Goal: Information Seeking & Learning: Check status

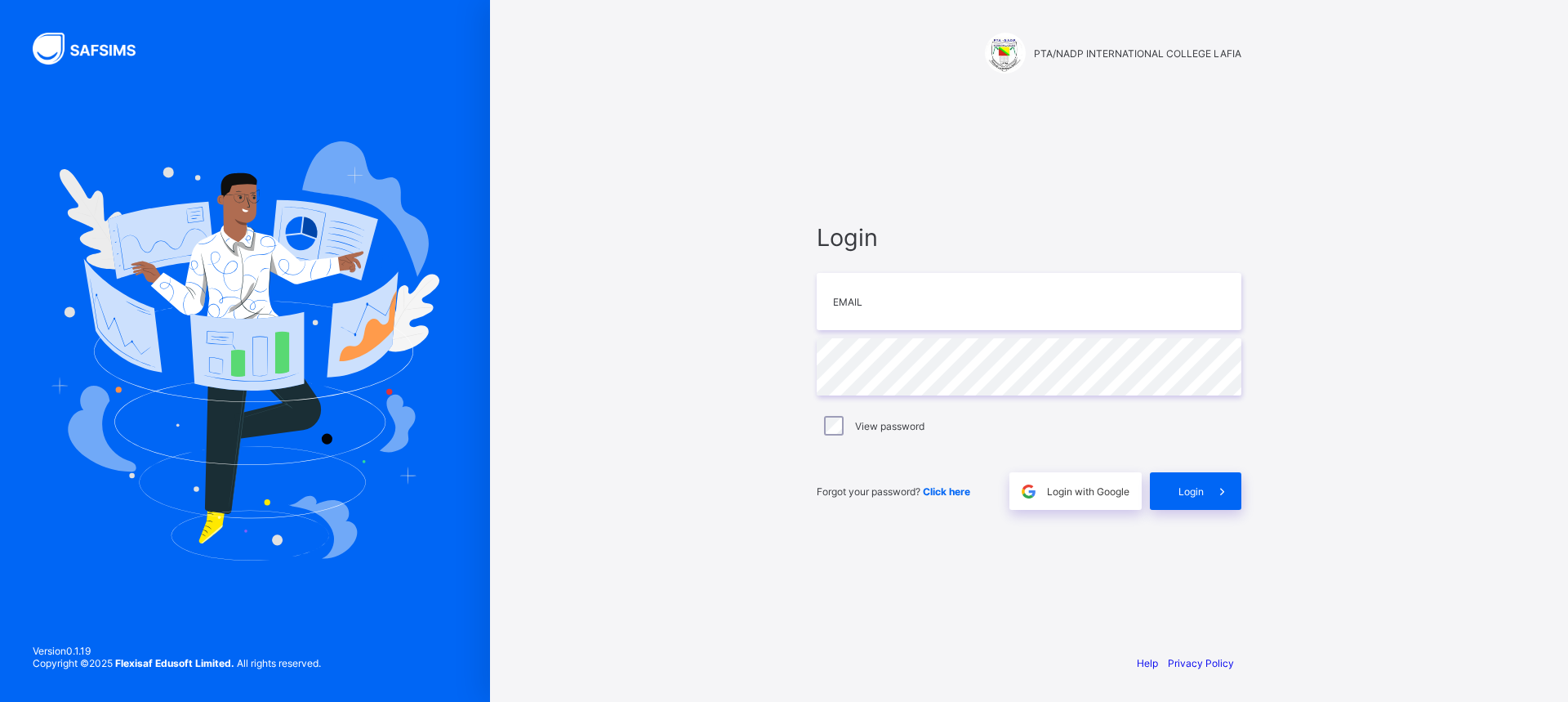
type input "**********"
click at [1183, 487] on span "Login" at bounding box center [1192, 491] width 25 height 12
click at [950, 492] on span "Click here" at bounding box center [947, 491] width 48 height 12
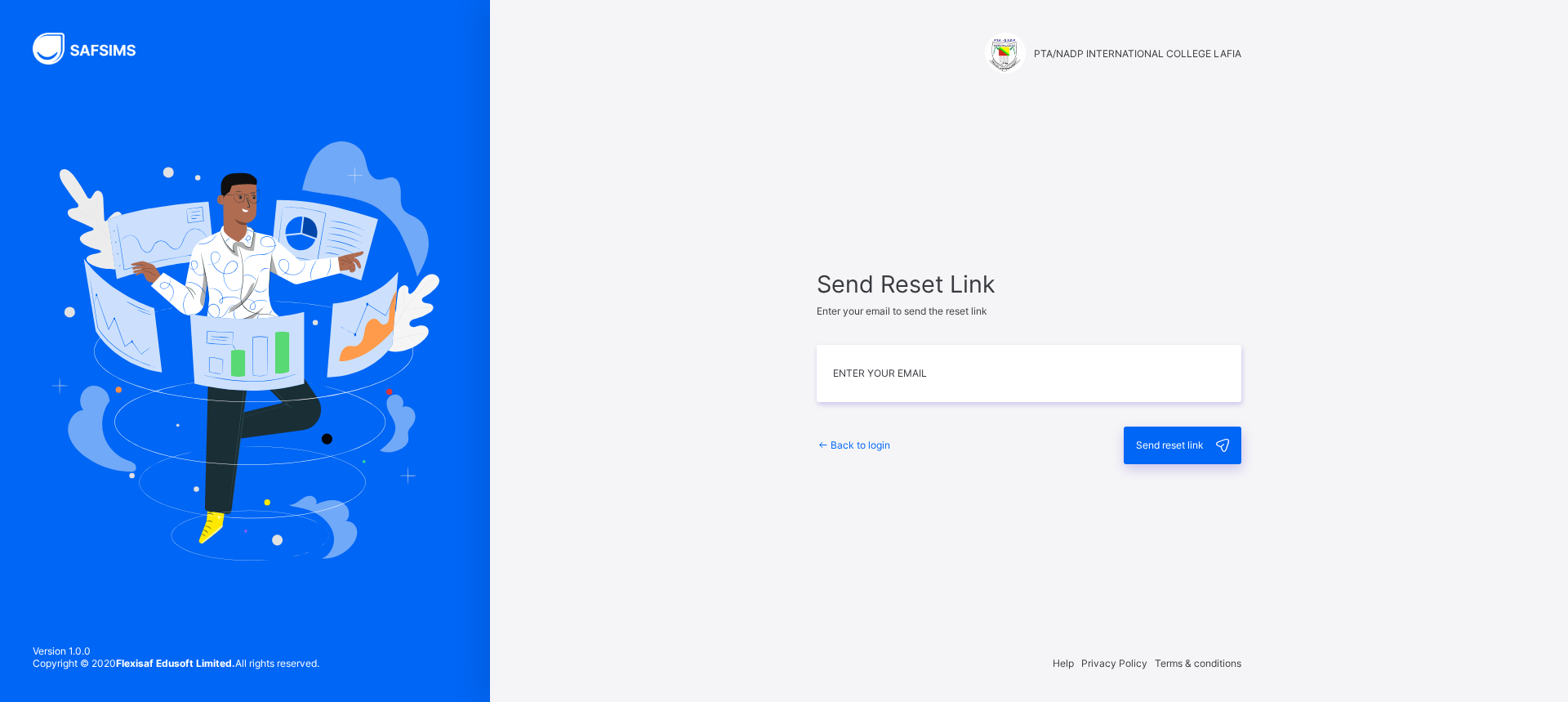
click at [866, 438] on div "Back to login Send reset link" at bounding box center [1029, 436] width 425 height 54
click at [864, 443] on span "Back to login" at bounding box center [860, 444] width 59 height 12
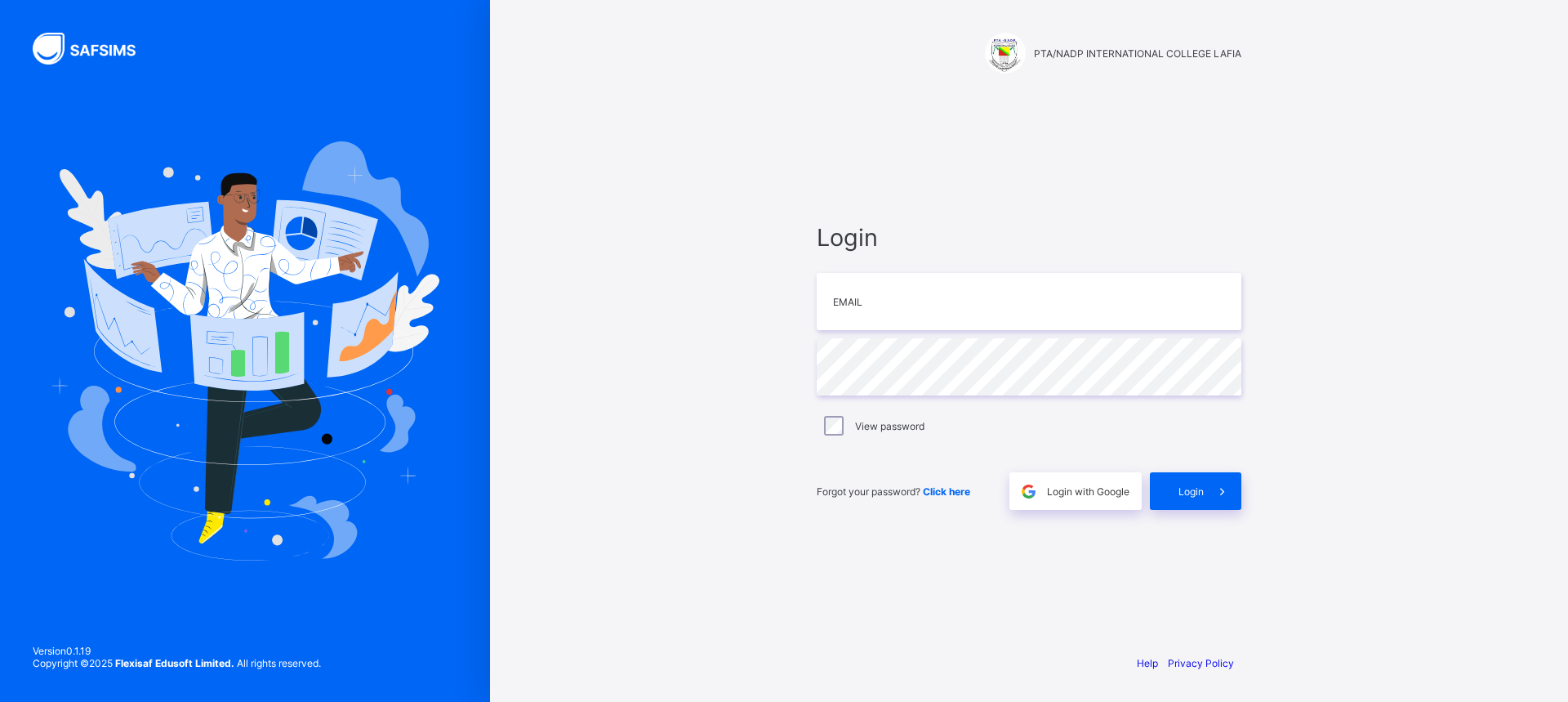
click at [1125, 62] on div "PTA/NADP INTERNATIONAL COLLEGE LAFIA" at bounding box center [1029, 53] width 425 height 41
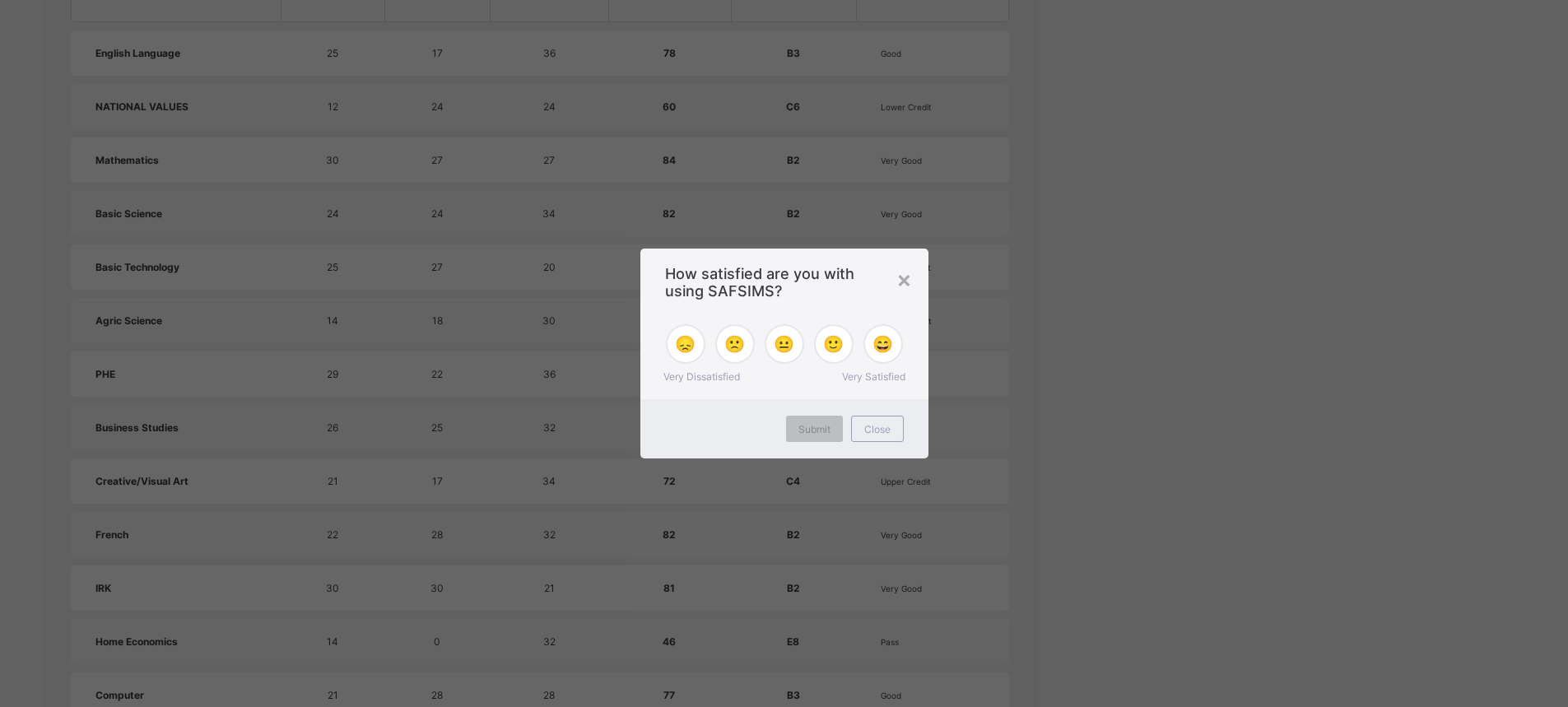
scroll to position [1061, 0]
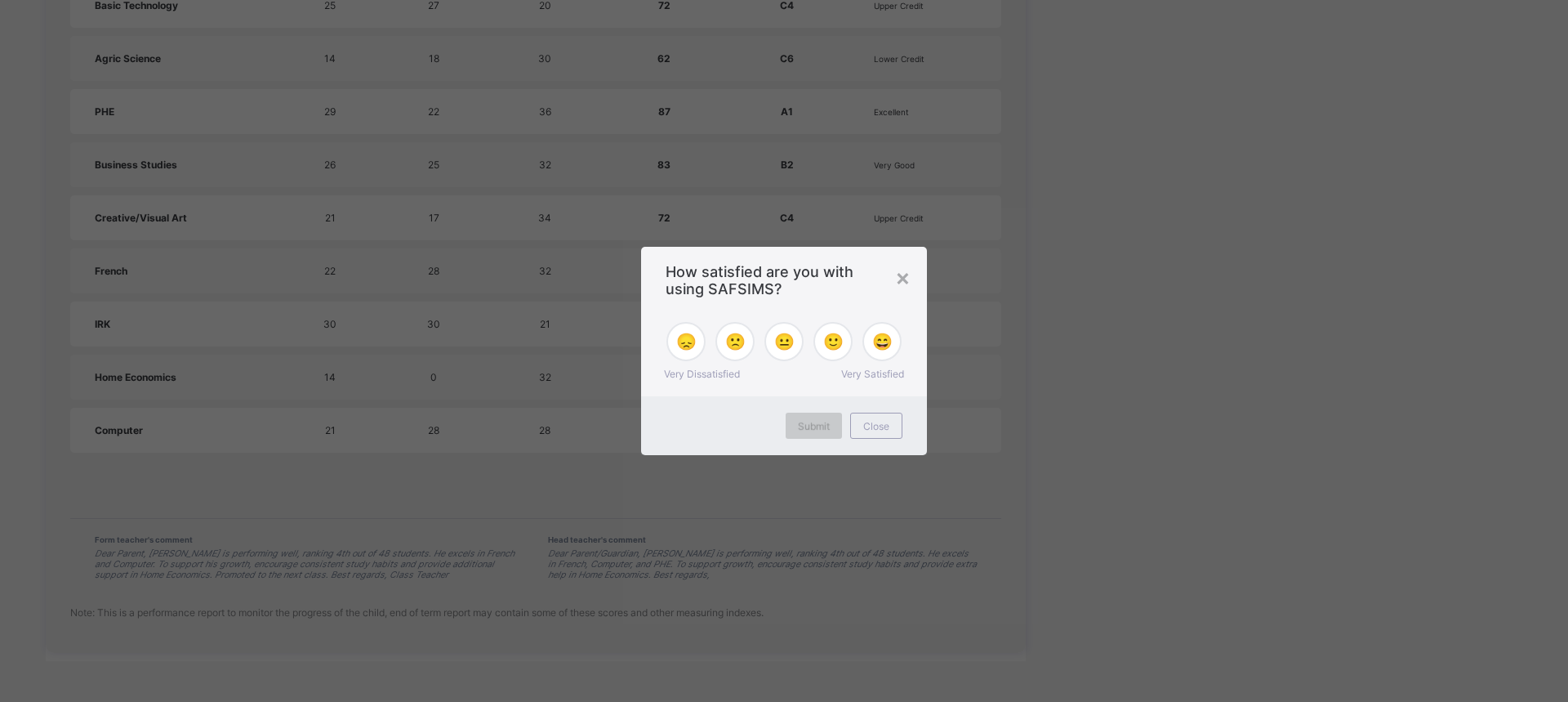
click at [827, 427] on span "Submit" at bounding box center [813, 426] width 31 height 12
click at [871, 425] on span "Close" at bounding box center [876, 426] width 26 height 12
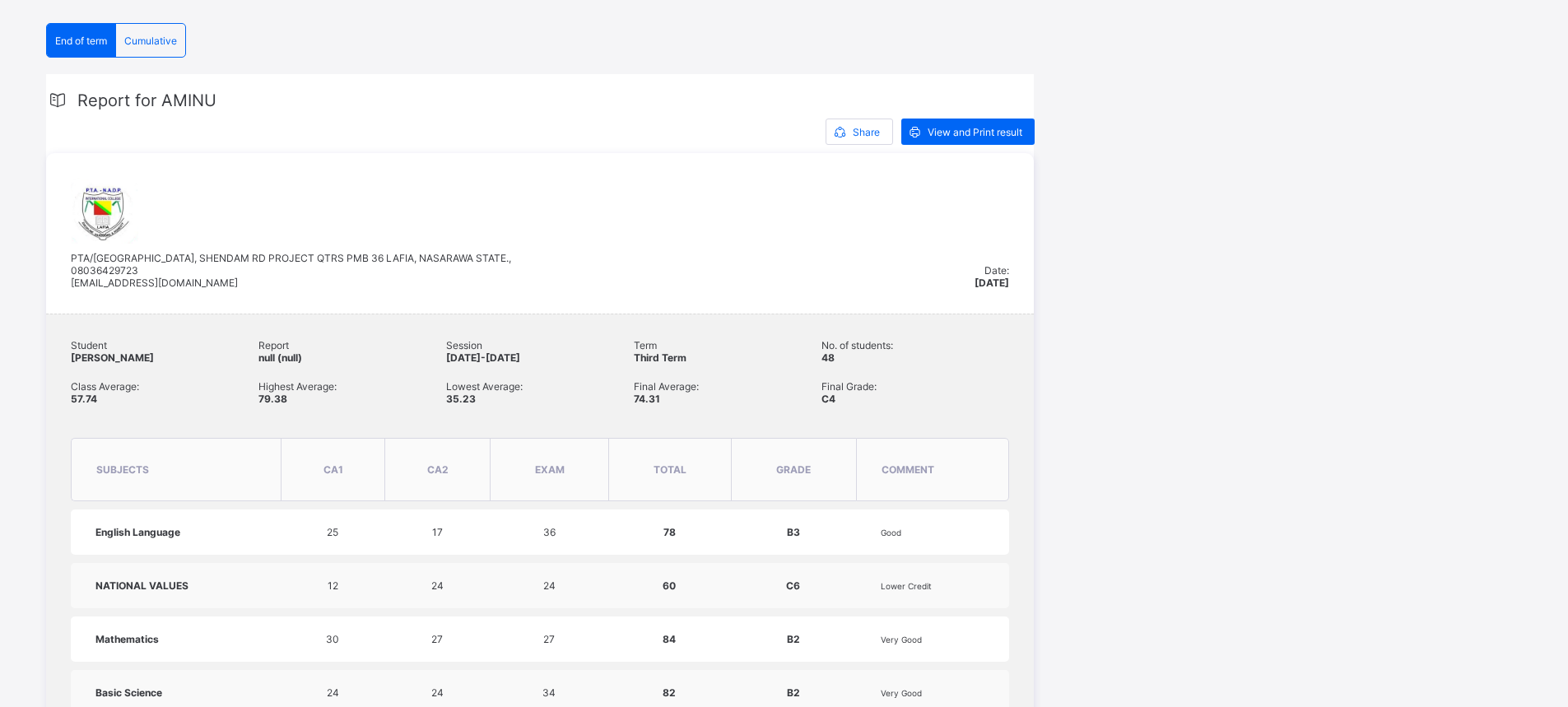
scroll to position [239, 0]
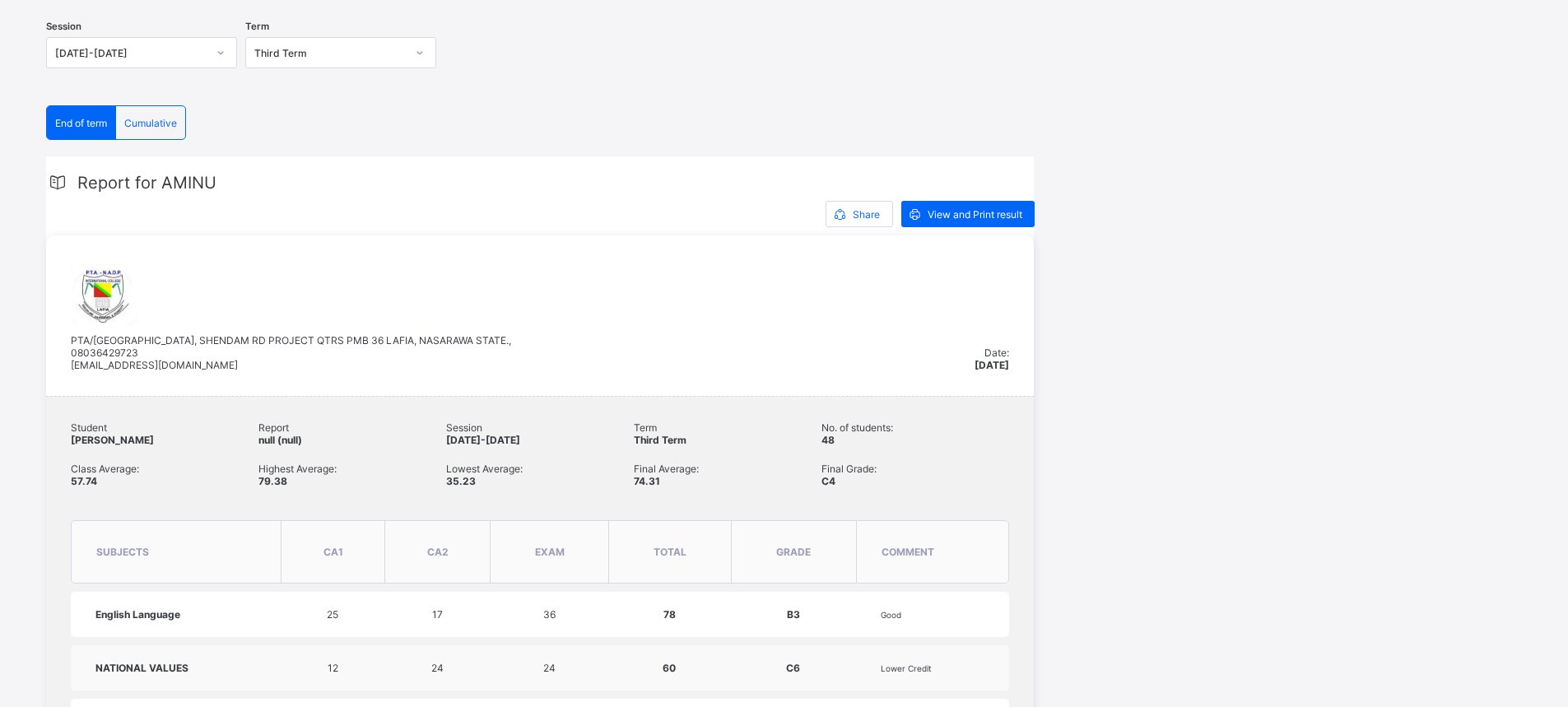
click at [146, 125] on span "Cumulative" at bounding box center [151, 122] width 53 height 12
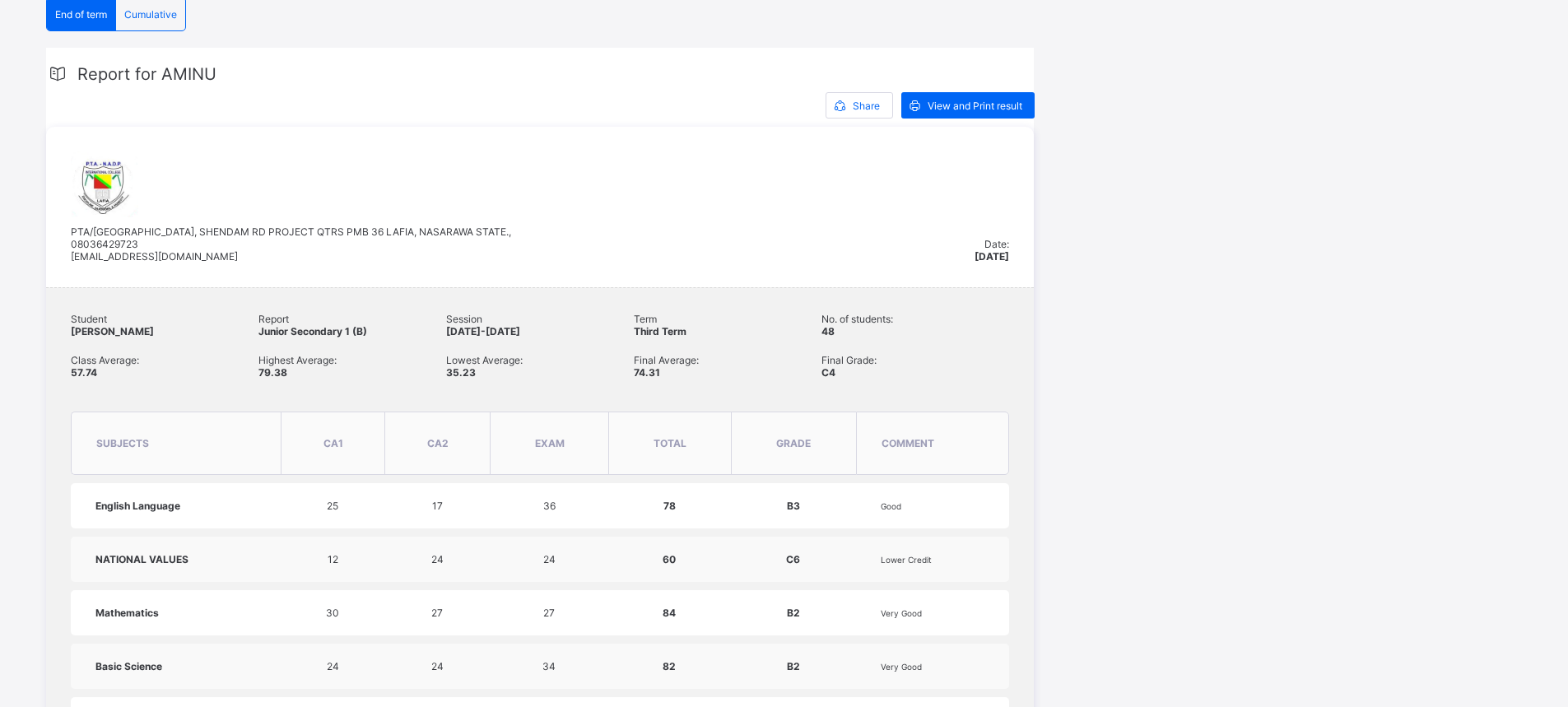
scroll to position [321, 0]
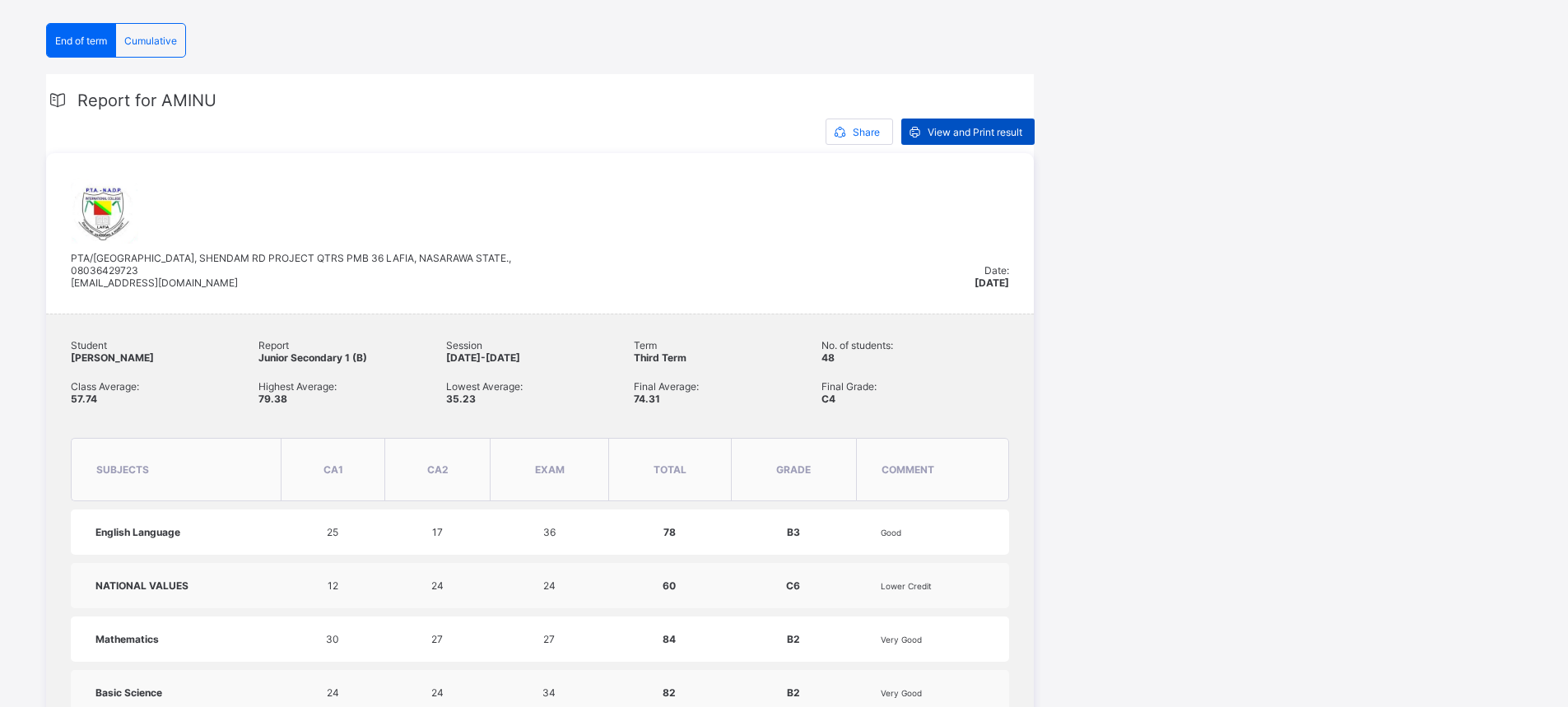
click at [964, 130] on span "View and Print result" at bounding box center [975, 132] width 95 height 12
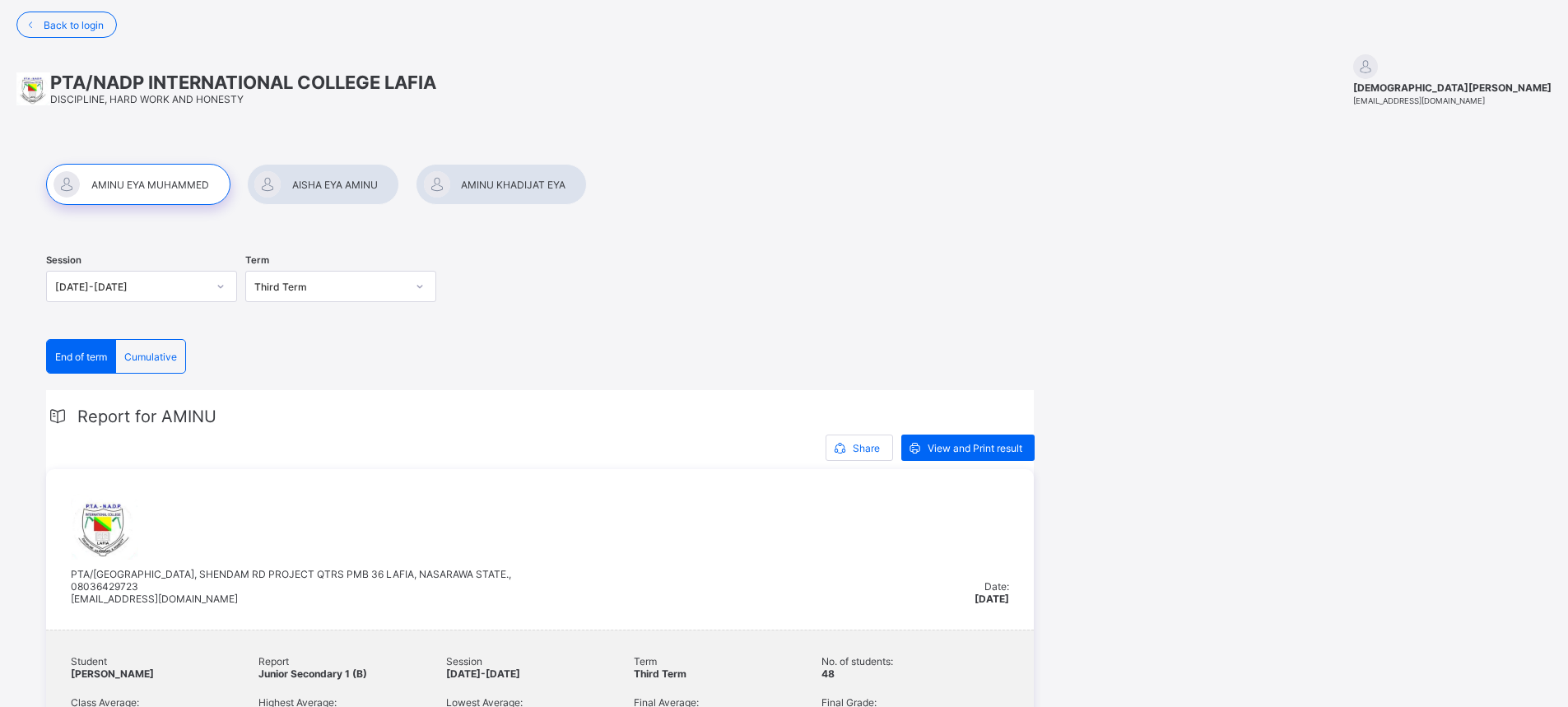
scroll to position [0, 0]
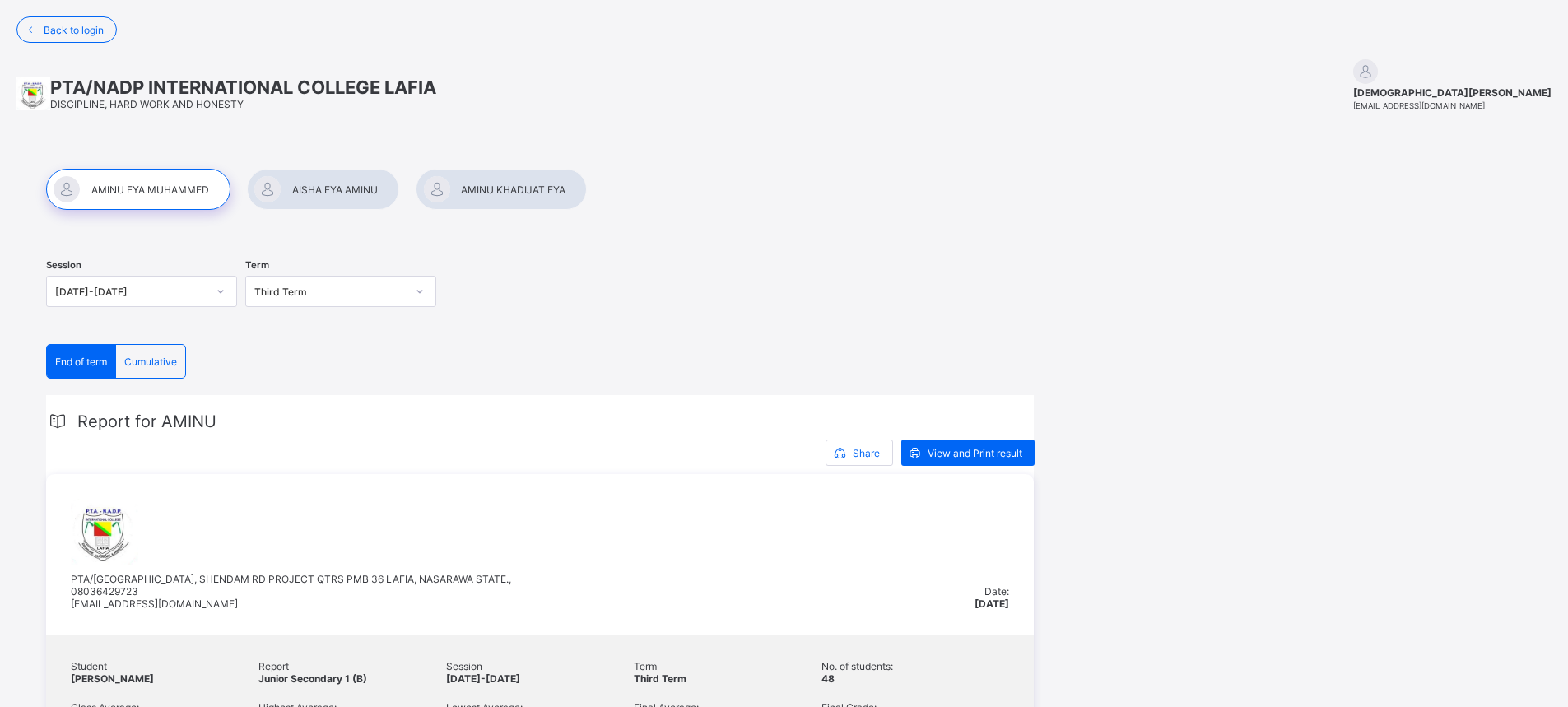
click at [506, 188] on div at bounding box center [501, 189] width 171 height 41
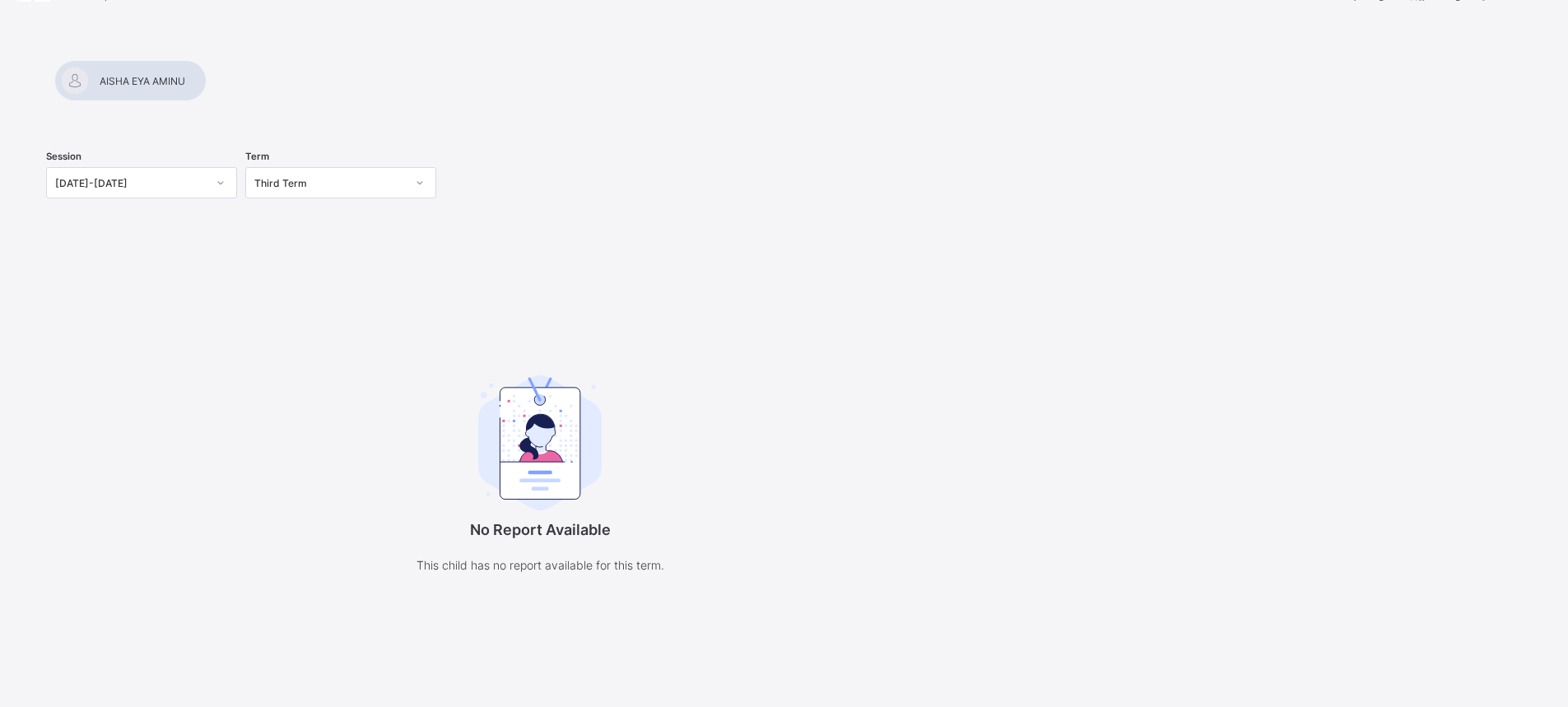
scroll to position [128, 0]
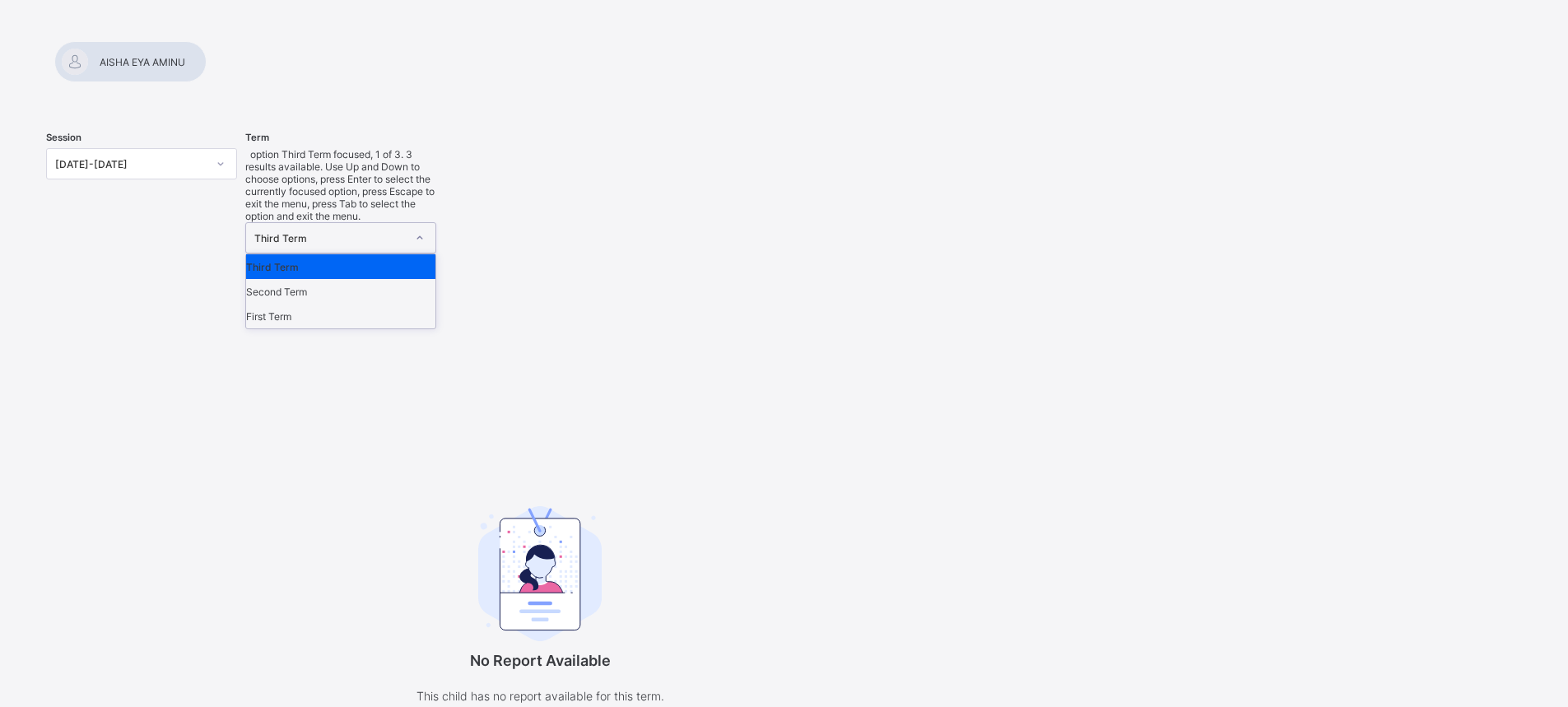
click at [412, 224] on div at bounding box center [420, 237] width 28 height 27
click at [344, 254] on div "Third Term" at bounding box center [340, 266] width 189 height 25
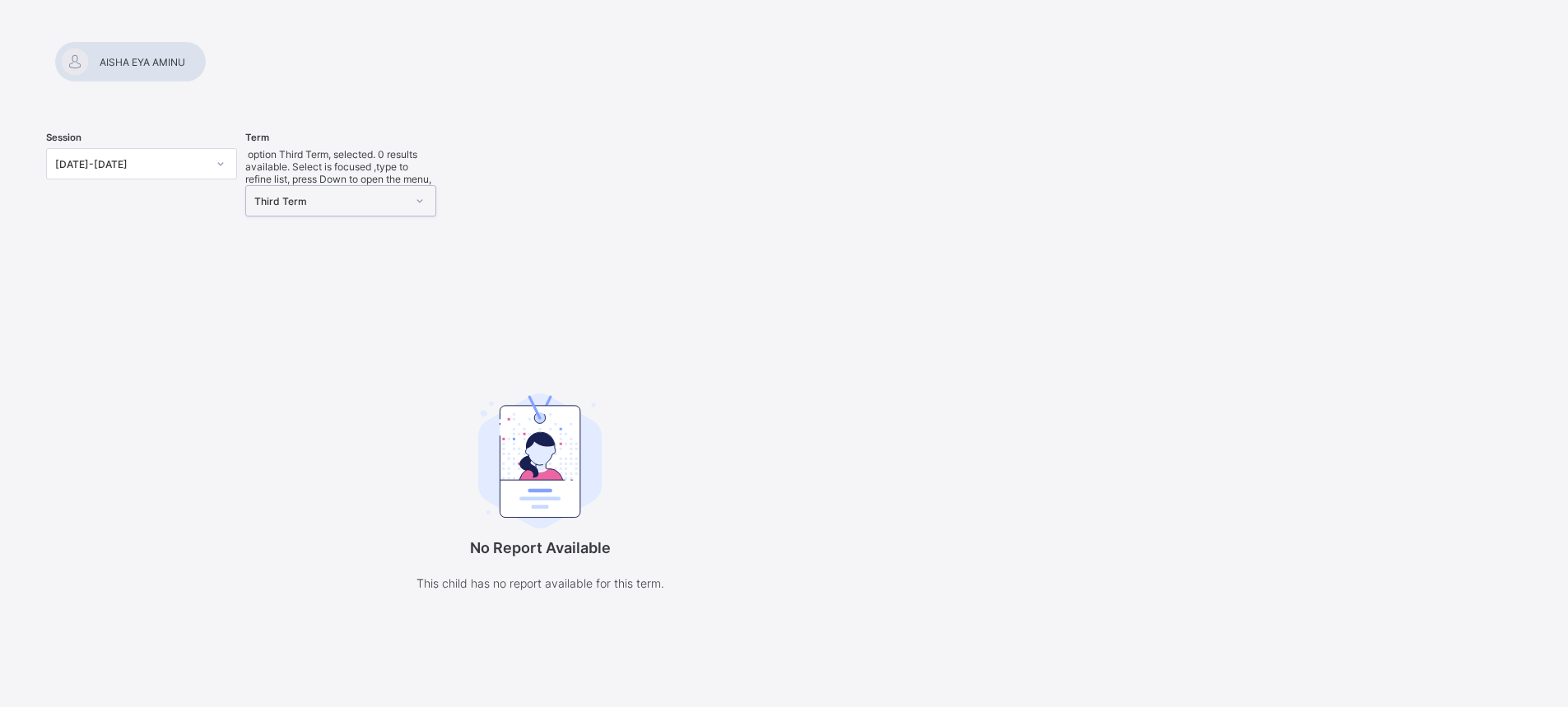
click at [206, 62] on div at bounding box center [130, 62] width 152 height 41
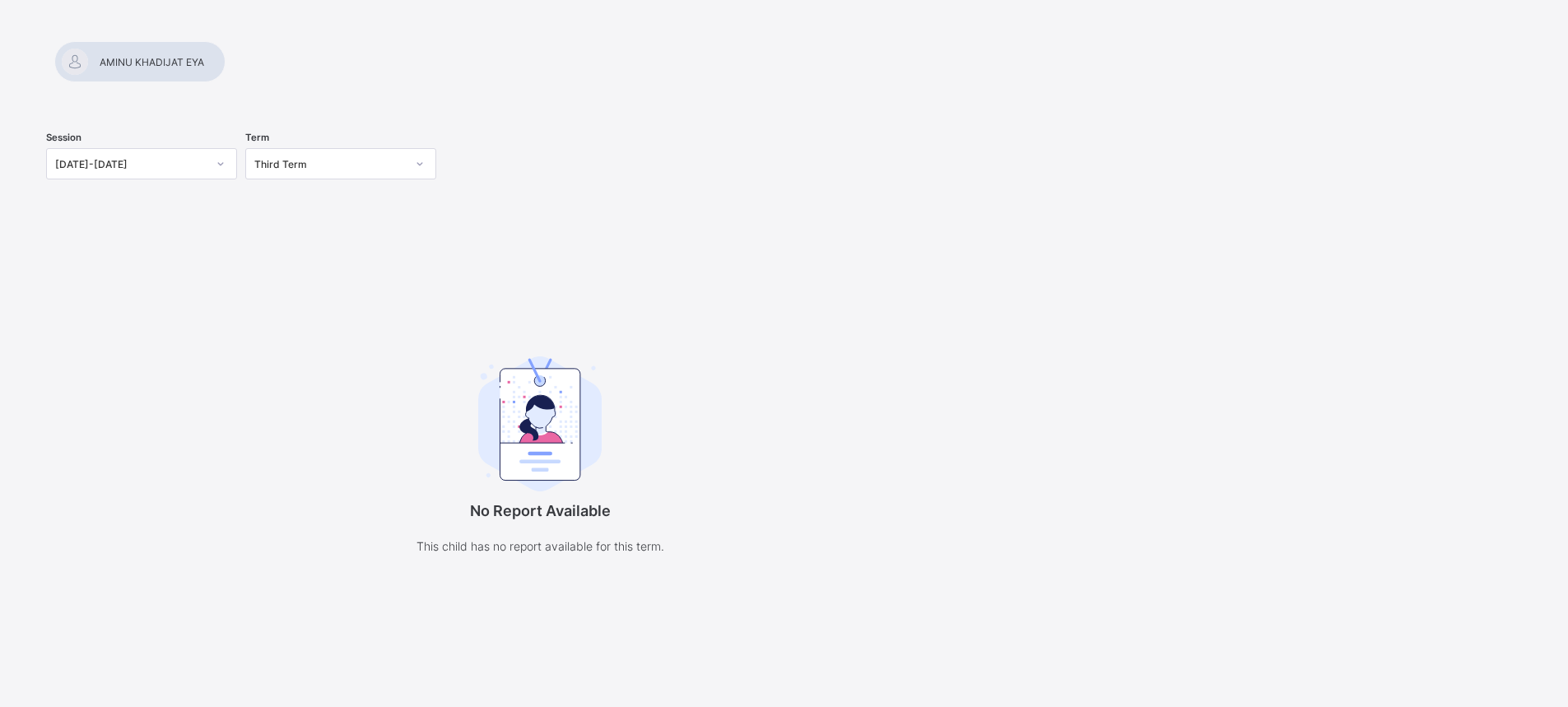
click at [154, 41] on div at bounding box center [784, 41] width 1476 height 0
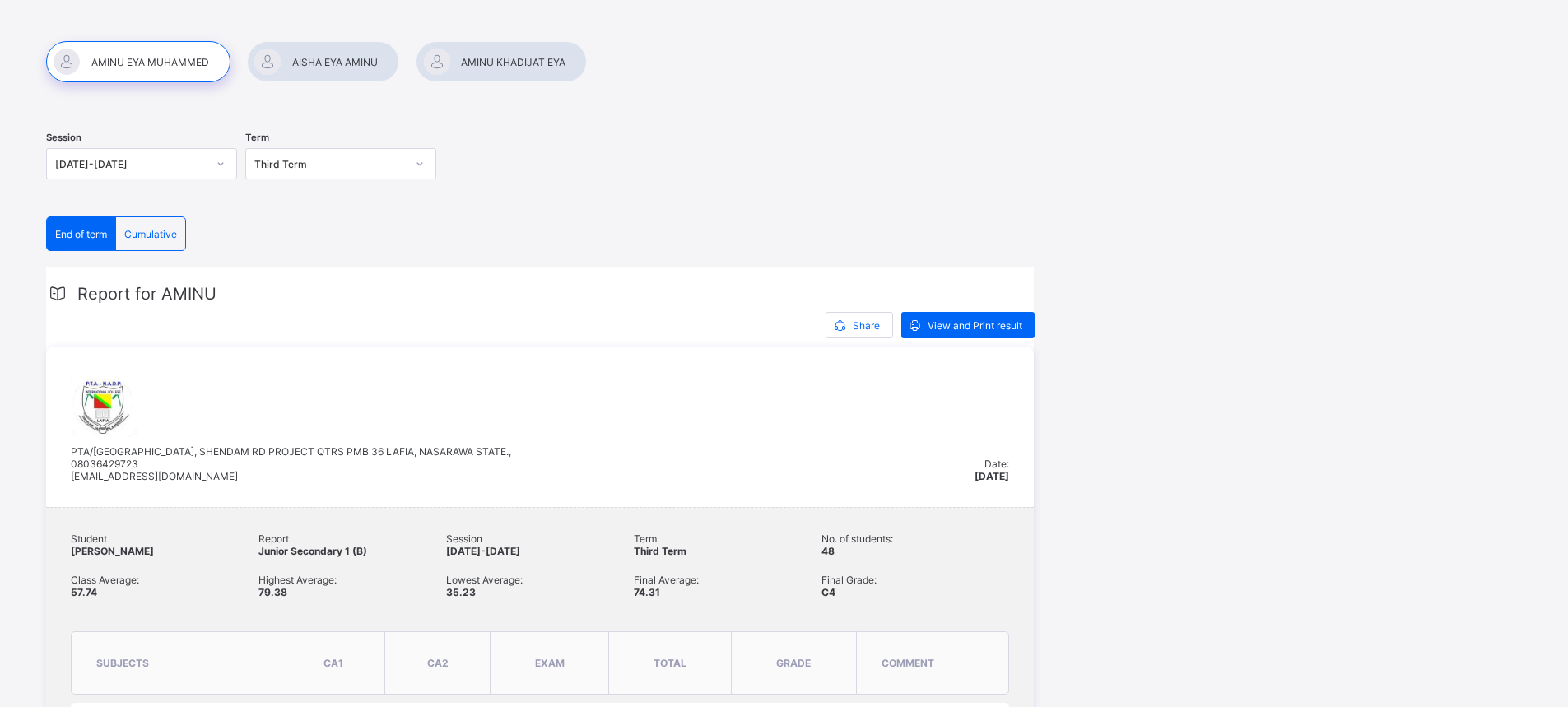
click at [331, 63] on div at bounding box center [323, 62] width 152 height 41
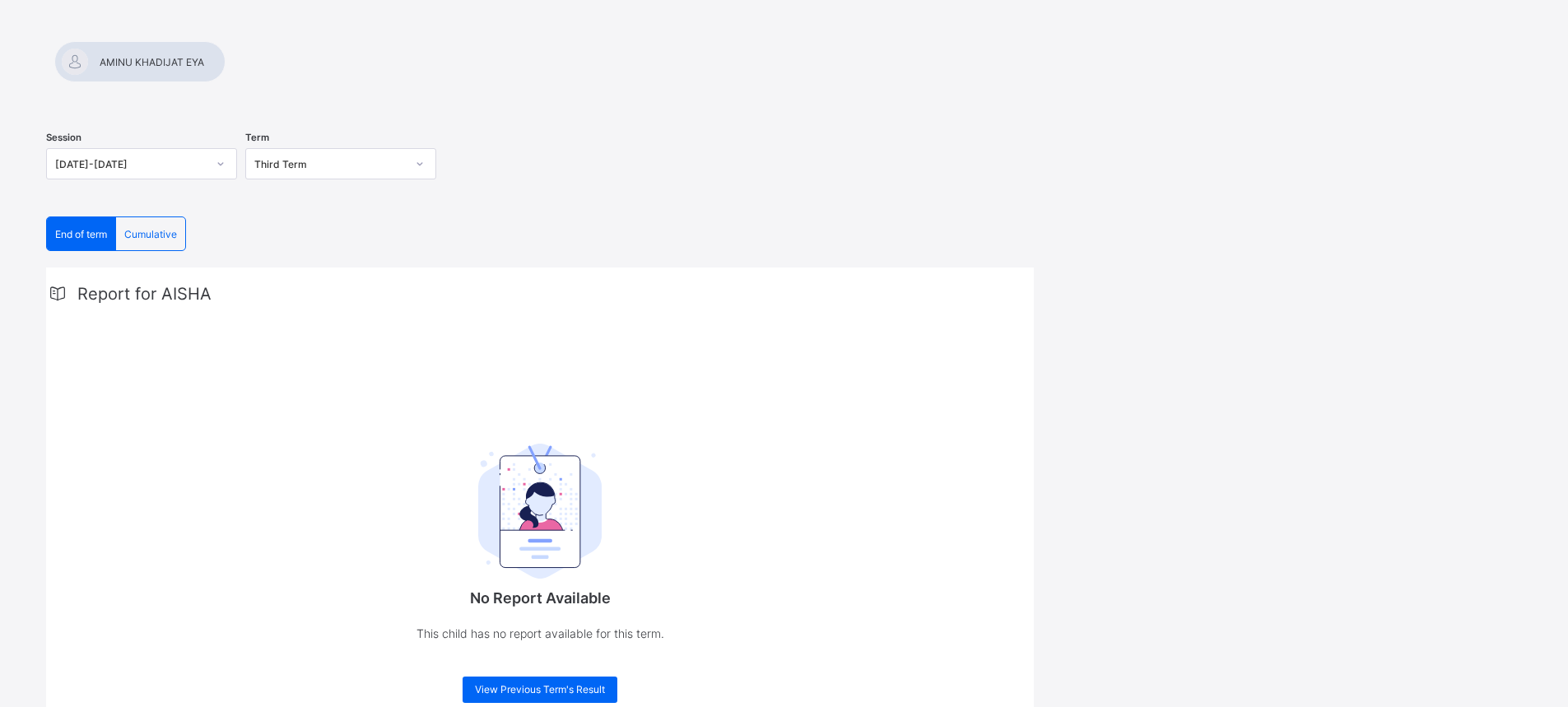
click at [225, 65] on div at bounding box center [140, 62] width 171 height 41
